Goal: Navigation & Orientation: Go to known website

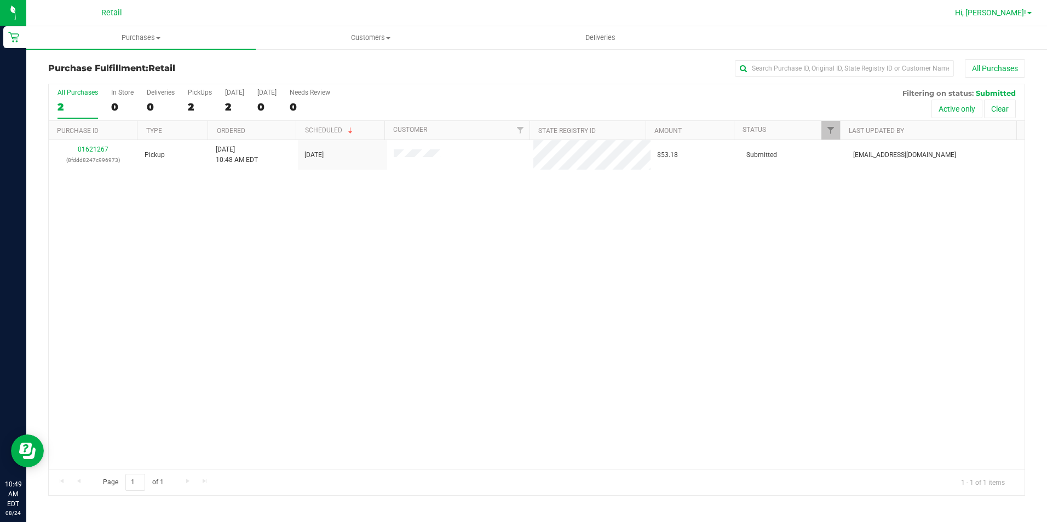
click at [1000, 14] on span "Hi, [PERSON_NAME]!" at bounding box center [990, 12] width 71 height 9
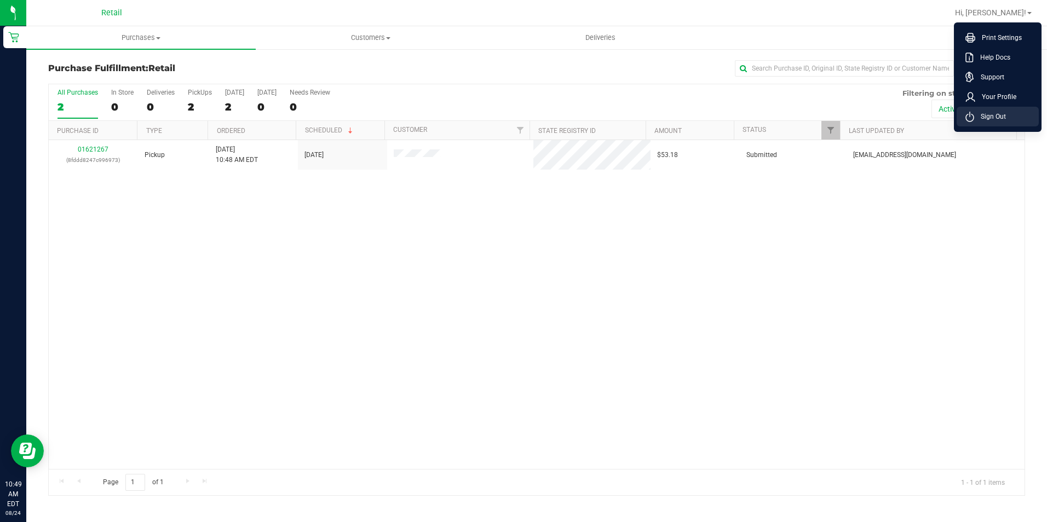
click at [1004, 119] on span "Sign Out" at bounding box center [990, 116] width 32 height 11
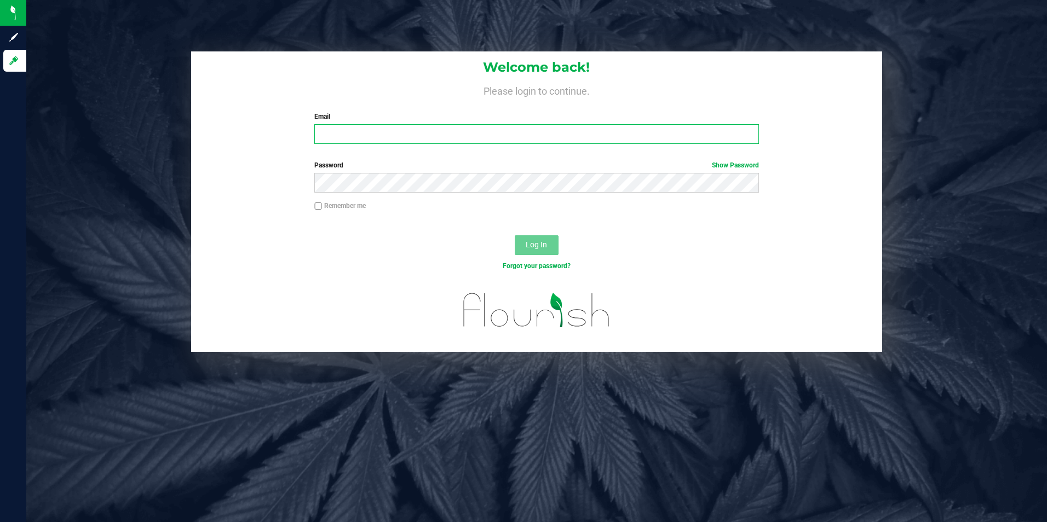
type input "[EMAIL_ADDRESS][DOMAIN_NAME]"
click at [485, 125] on input "[EMAIL_ADDRESS][DOMAIN_NAME]" at bounding box center [536, 134] width 444 height 20
click at [480, 131] on input "[EMAIL_ADDRESS][DOMAIN_NAME]" at bounding box center [536, 134] width 444 height 20
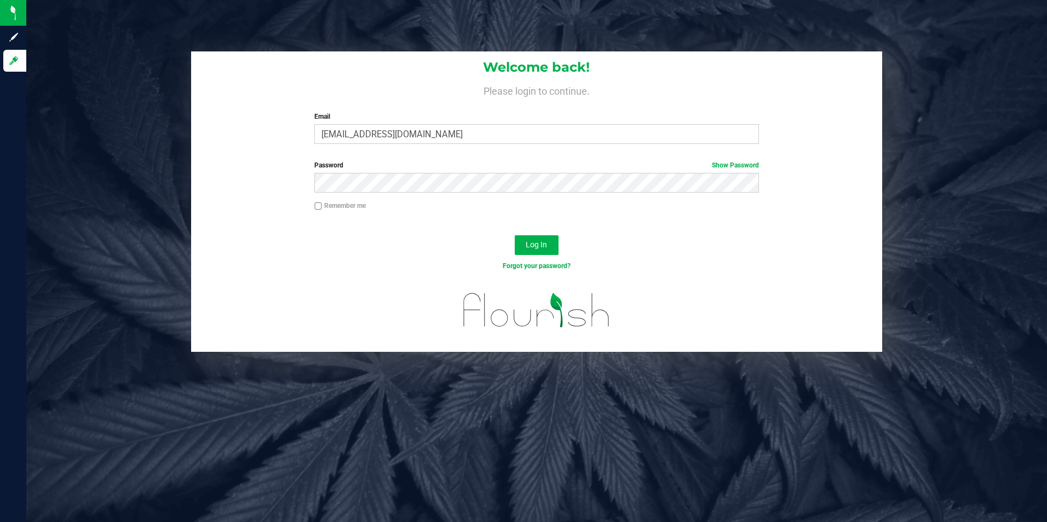
drag, startPoint x: 448, startPoint y: 134, endPoint x: 303, endPoint y: 123, distance: 146.1
click at [303, 123] on div "Welcome back! Please login to continue. Email [EMAIL_ADDRESS][DOMAIN_NAME] Requ…" at bounding box center [536, 101] width 691 height 101
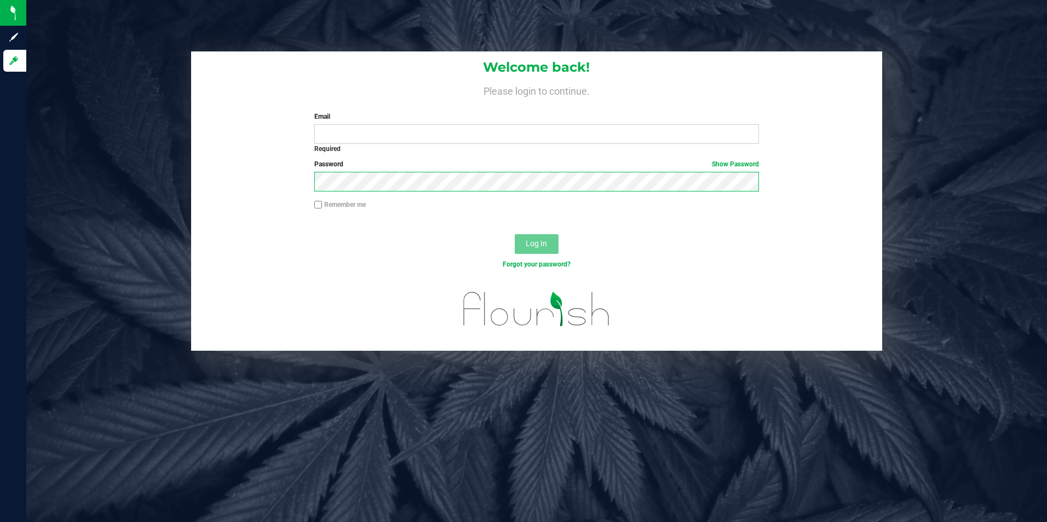
click at [153, 179] on div "Welcome back! Please login to continue. Email Required Please format your email…" at bounding box center [536, 200] width 1037 height 299
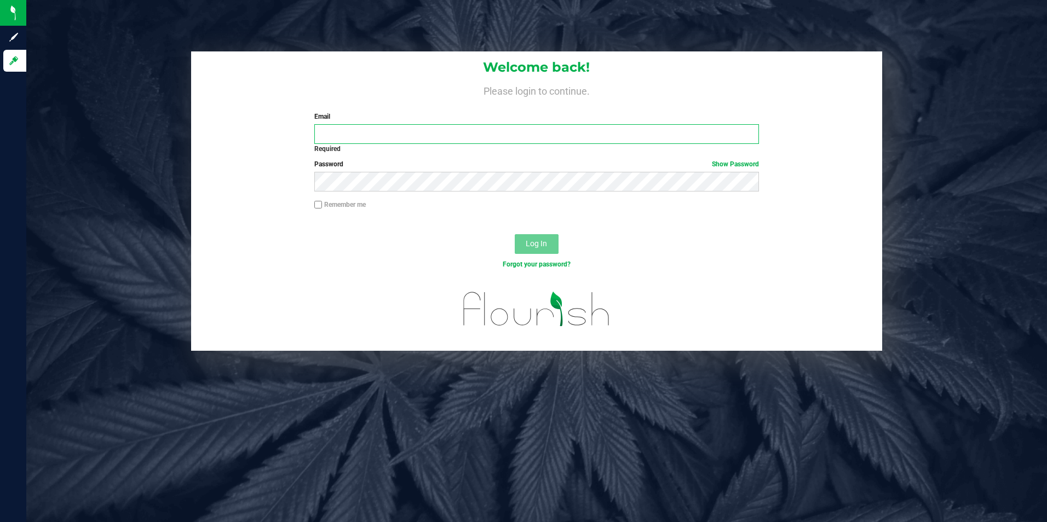
click at [354, 133] on input "Email" at bounding box center [536, 134] width 444 height 20
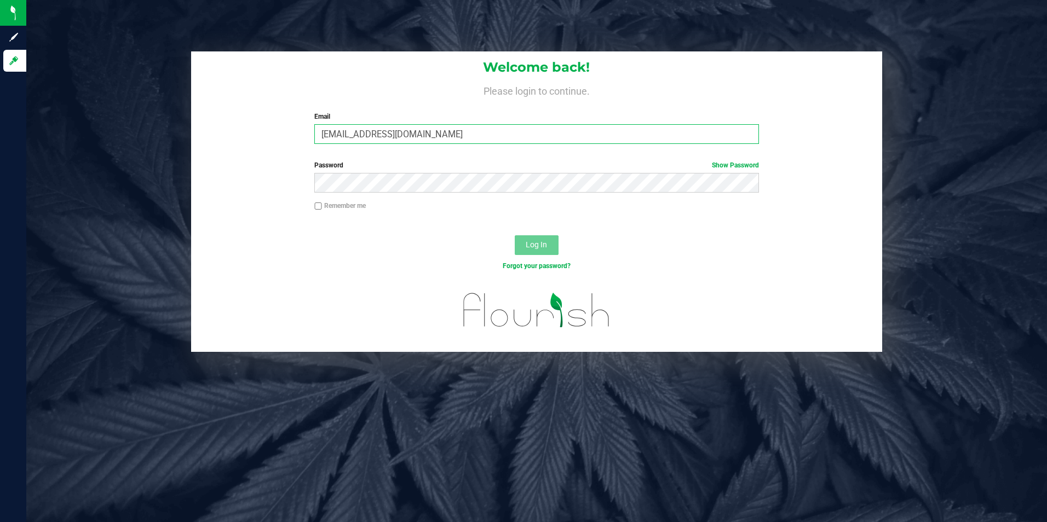
type input "[EMAIL_ADDRESS][DOMAIN_NAME]"
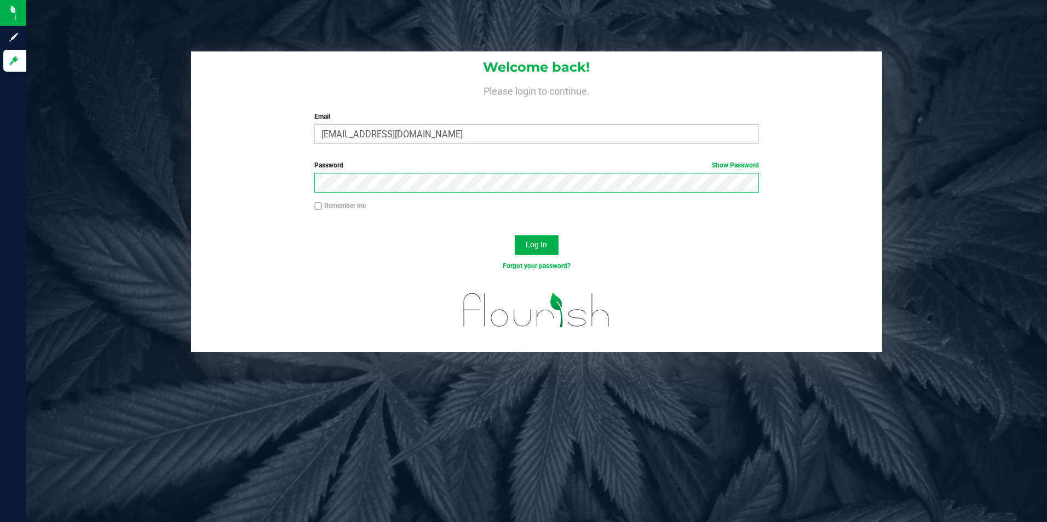
click at [515, 235] on button "Log In" at bounding box center [537, 245] width 44 height 20
